Goal: Consume media (video, audio)

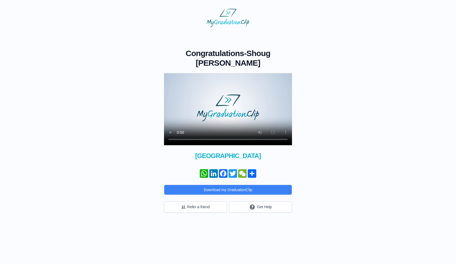
click at [180, 139] on video at bounding box center [228, 109] width 128 height 72
click at [172, 80] on video at bounding box center [228, 109] width 128 height 72
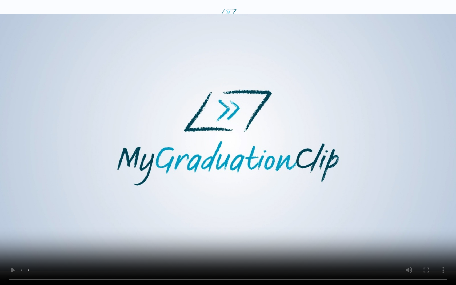
click at [191, 263] on video at bounding box center [228, 142] width 456 height 285
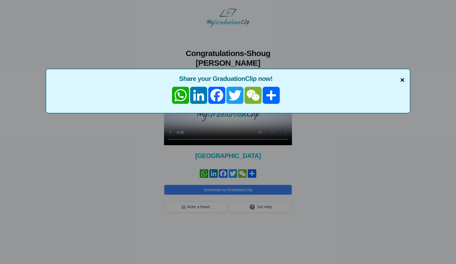
click at [401, 79] on span "×" at bounding box center [402, 79] width 4 height 11
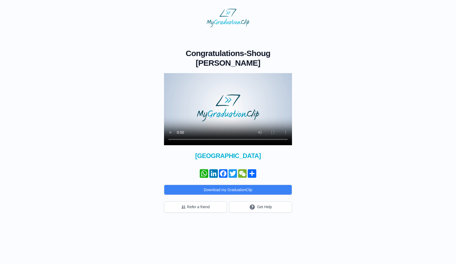
click at [170, 80] on video at bounding box center [228, 109] width 128 height 72
click at [170, 77] on video at bounding box center [228, 109] width 128 height 72
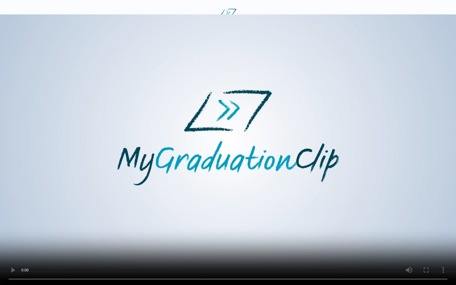
click at [229, 263] on video at bounding box center [228, 142] width 456 height 285
